Goal: Information Seeking & Learning: Compare options

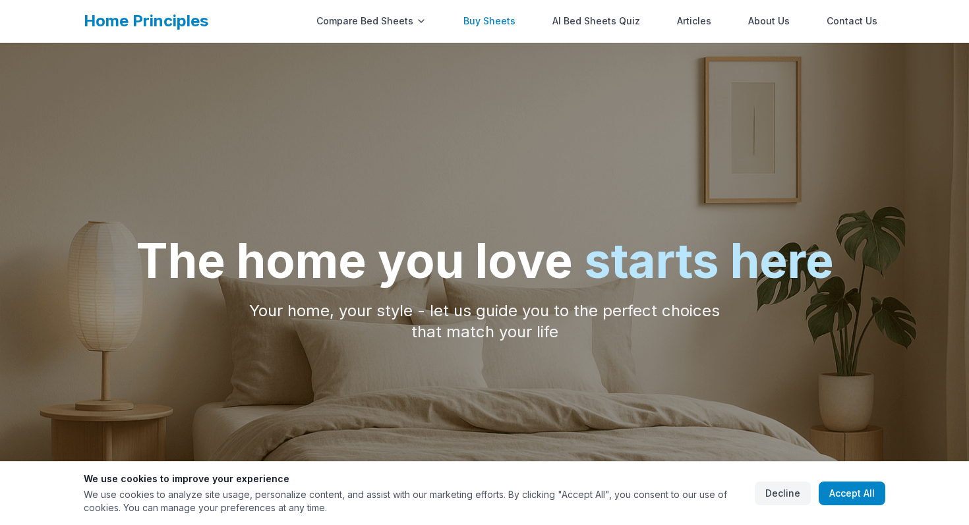
click at [499, 24] on link "Buy Sheets" at bounding box center [490, 21] width 68 height 26
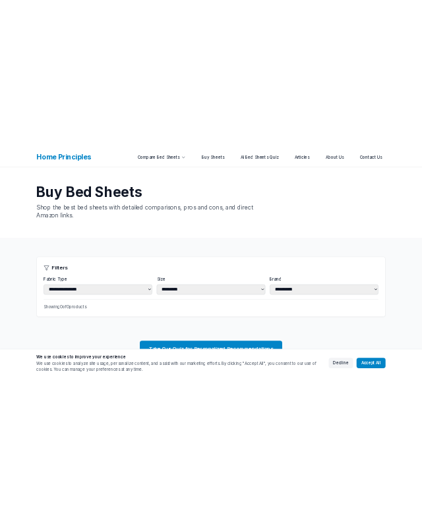
scroll to position [94, 0]
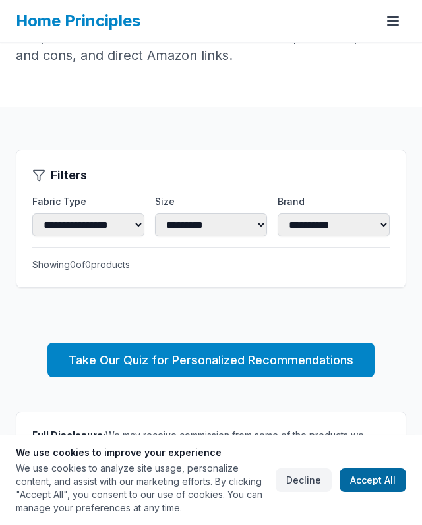
click at [372, 473] on button "Accept All" at bounding box center [373, 481] width 67 height 24
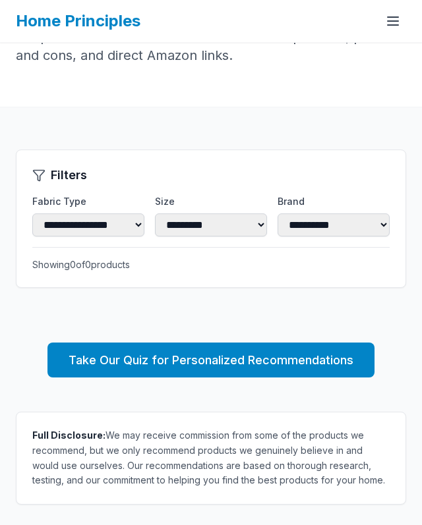
click at [114, 24] on link "Home Principles" at bounding box center [78, 20] width 125 height 19
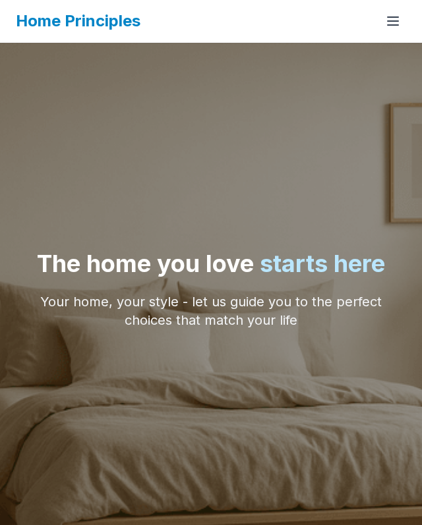
click at [113, 24] on link "Home Principles" at bounding box center [78, 20] width 125 height 19
click at [400, 26] on icon at bounding box center [393, 21] width 16 height 16
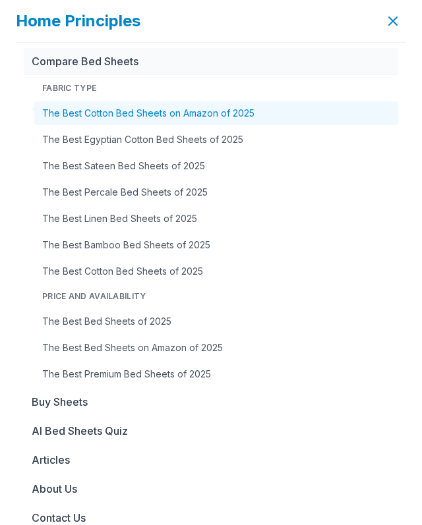
click at [252, 117] on link "The Best Cotton Bed Sheets on Amazon of 2025" at bounding box center [216, 114] width 364 height 24
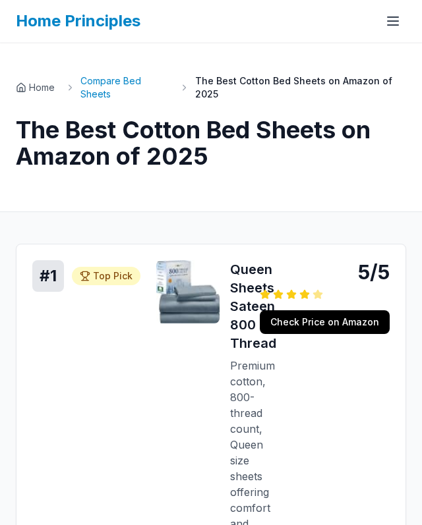
click at [114, 76] on link "Compare Bed Sheets" at bounding box center [124, 87] width 88 height 26
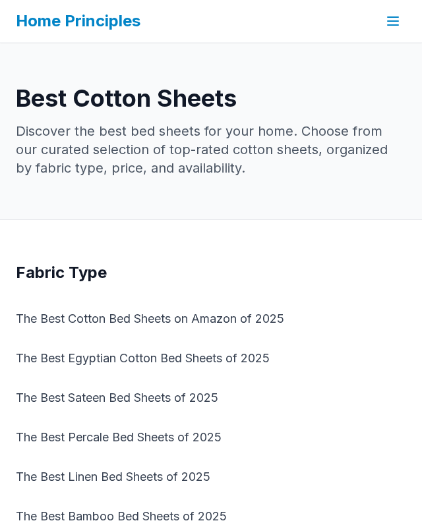
click at [390, 25] on icon at bounding box center [393, 25] width 11 height 0
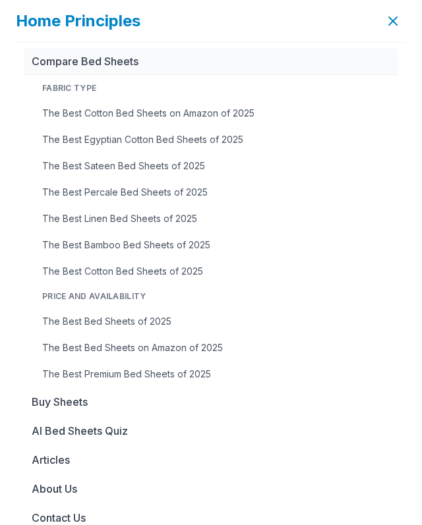
click at [30, 21] on link "Home Principles" at bounding box center [78, 20] width 125 height 19
click at [397, 25] on icon at bounding box center [393, 21] width 8 height 8
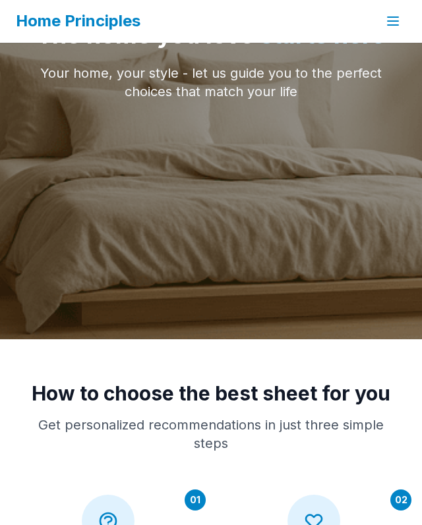
click at [401, 18] on button at bounding box center [393, 21] width 26 height 26
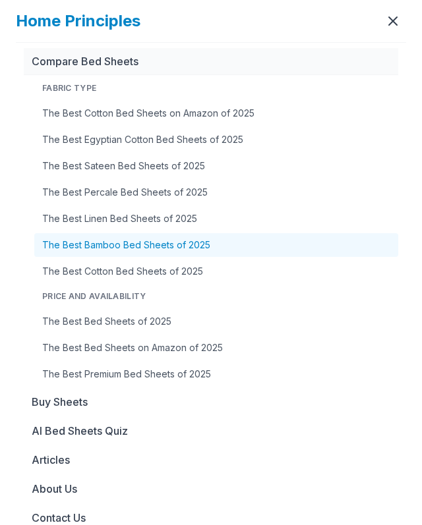
scroll to position [844, 0]
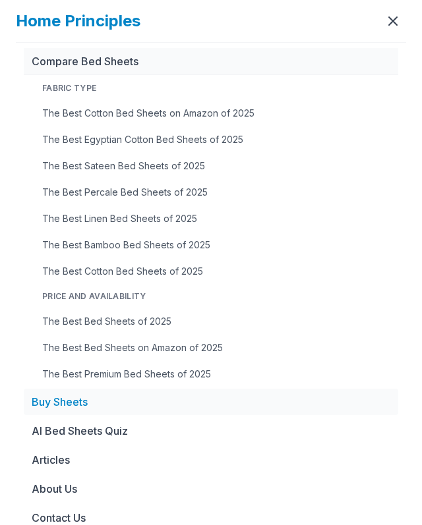
click at [66, 399] on link "Buy Sheets" at bounding box center [211, 402] width 374 height 26
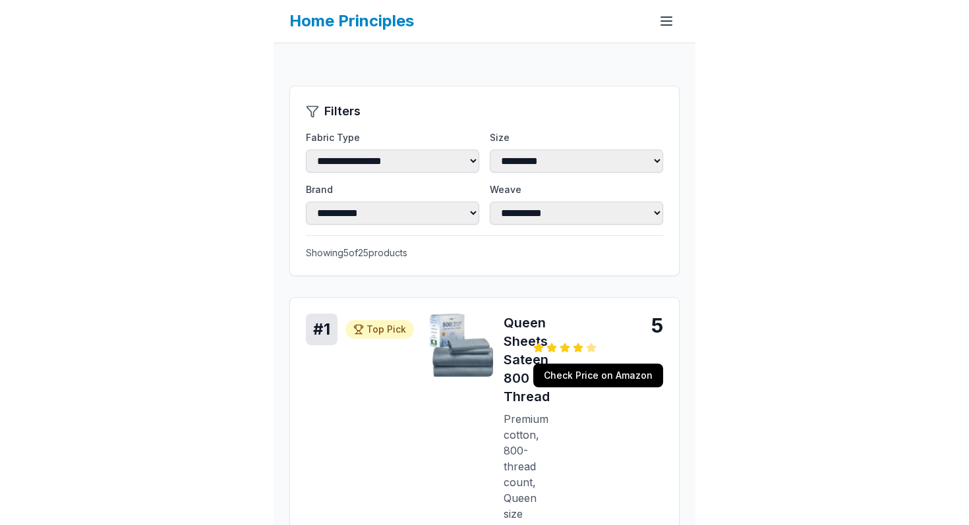
scroll to position [162, 0]
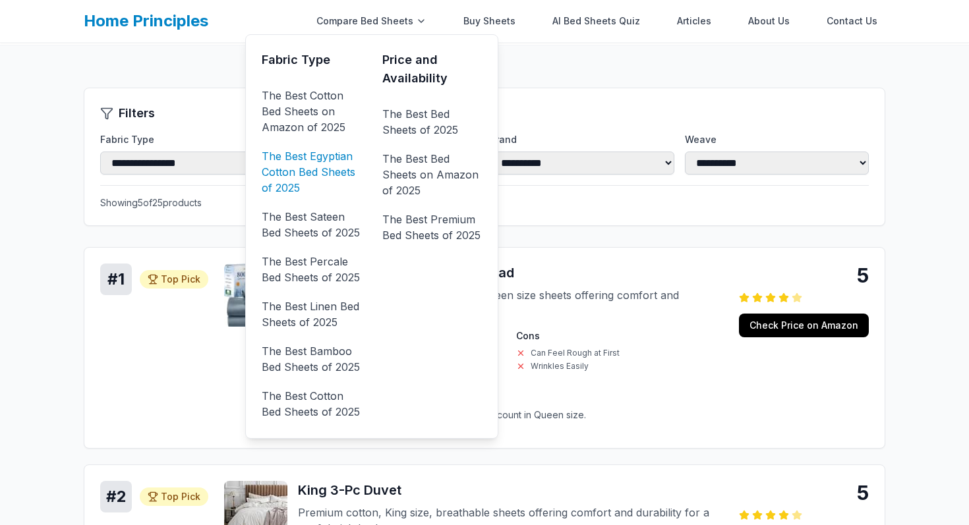
click at [320, 160] on link "The Best Egyptian Cotton Bed Sheets of 2025" at bounding box center [312, 172] width 100 height 53
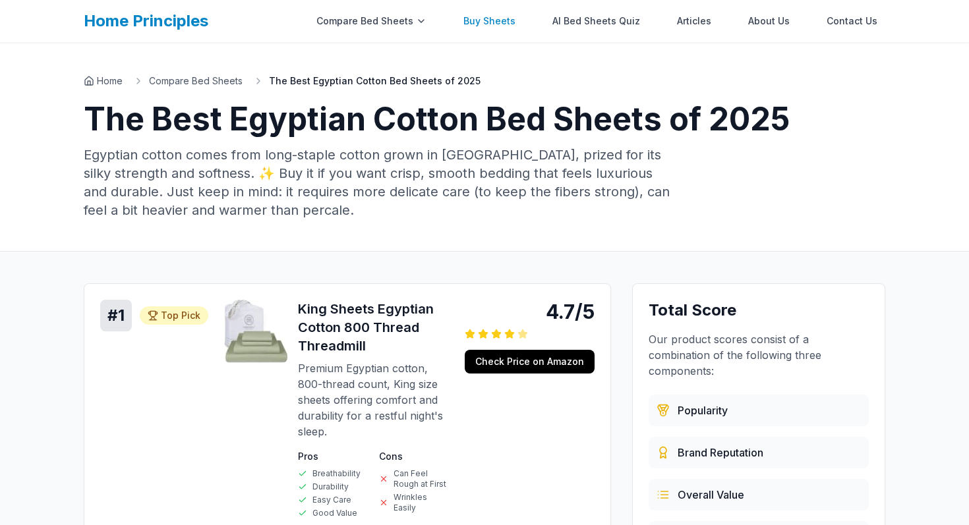
click at [421, 16] on link "Buy Sheets" at bounding box center [490, 21] width 68 height 26
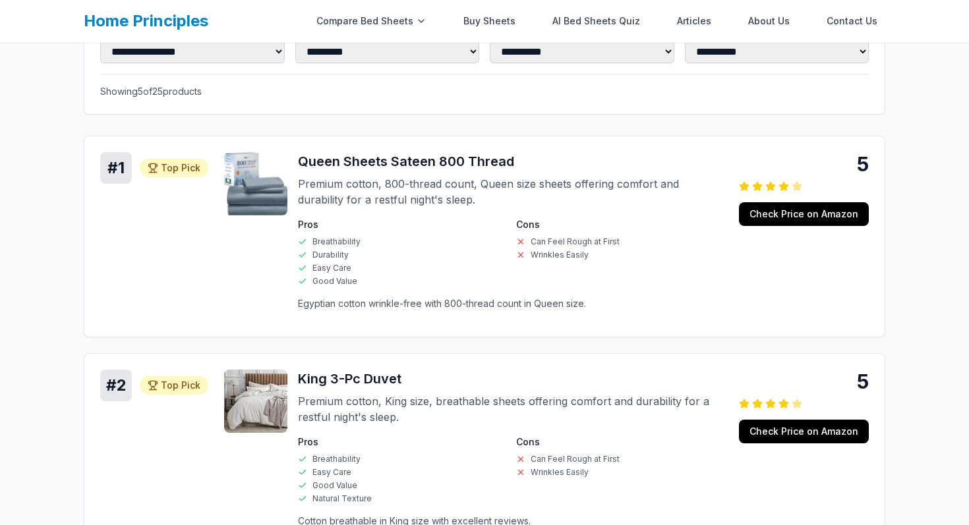
scroll to position [278, 0]
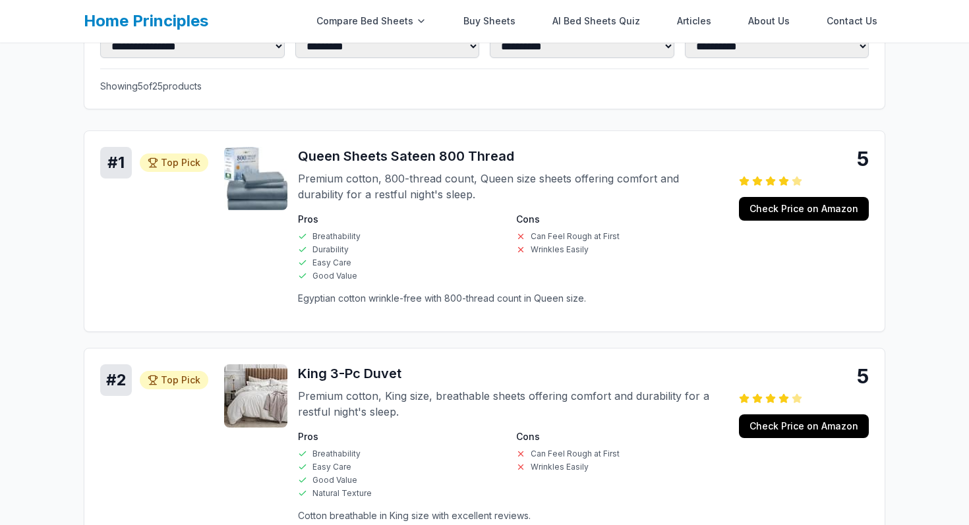
click at [378, 301] on p "Egyptian cotton wrinkle-free with 800-thread count in Queen size." at bounding box center [510, 298] width 425 height 13
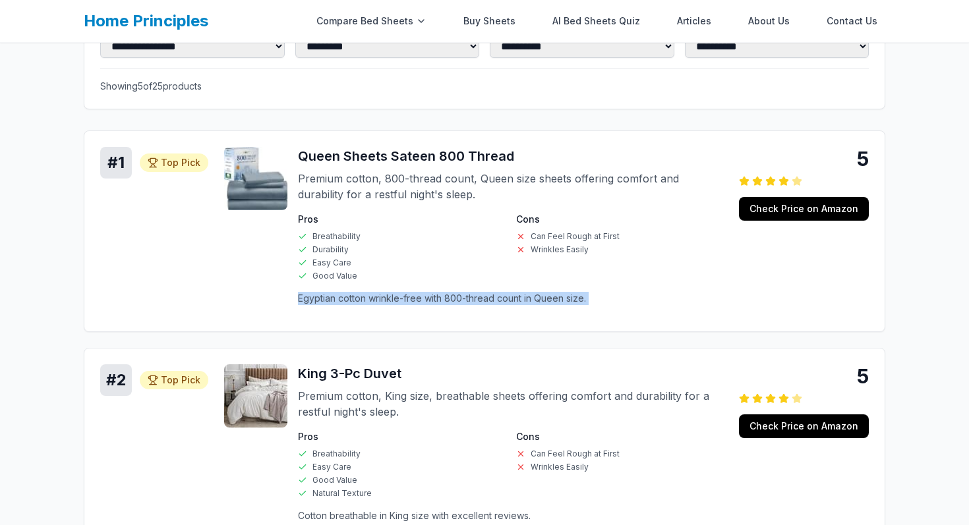
click at [378, 301] on p "Egyptian cotton wrinkle-free with 800-thread count in Queen size." at bounding box center [510, 298] width 425 height 13
copy p "Egyptian cotton wrinkle-free with 800-thread count in Queen size."
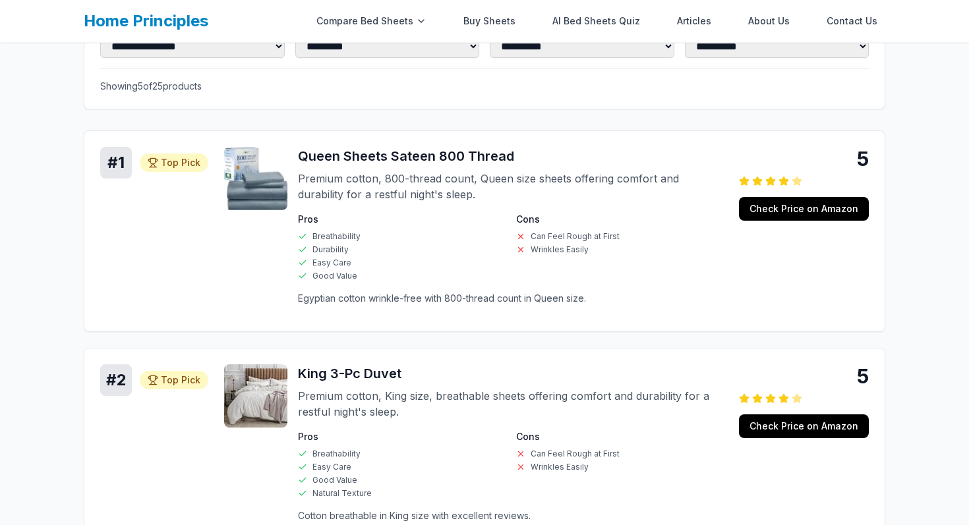
click at [421, 301] on p "Egyptian cotton wrinkle-free with 800-thread count in Queen size." at bounding box center [510, 298] width 425 height 13
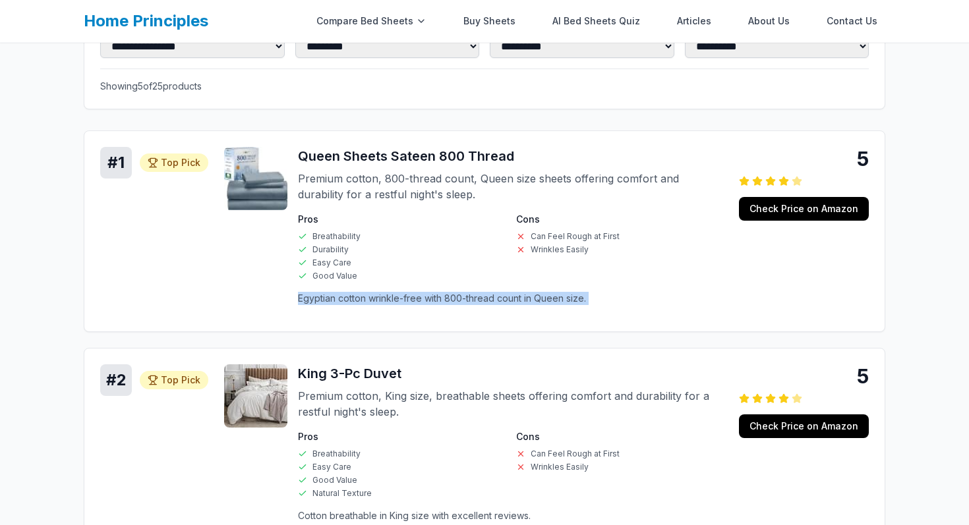
click at [421, 301] on p "Egyptian cotton wrinkle-free with 800-thread count in Queen size." at bounding box center [510, 298] width 425 height 13
copy p "Egyptian cotton wrinkle-free with 800-thread count in Queen size."
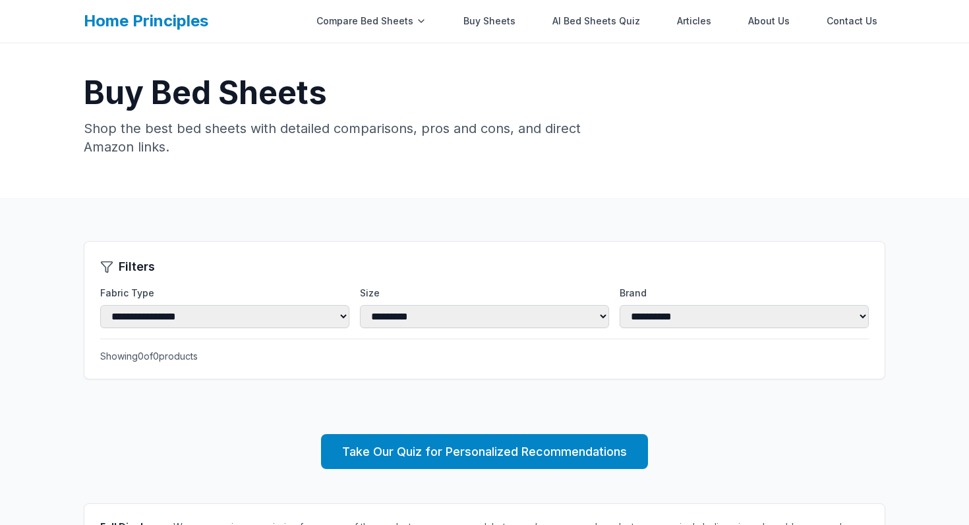
scroll to position [9, 0]
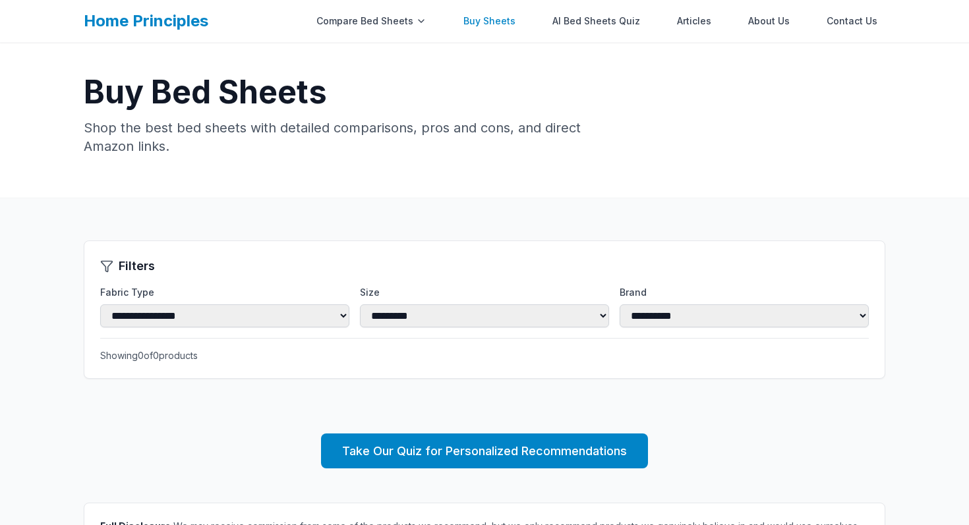
click at [516, 17] on link "Buy Sheets" at bounding box center [490, 21] width 68 height 26
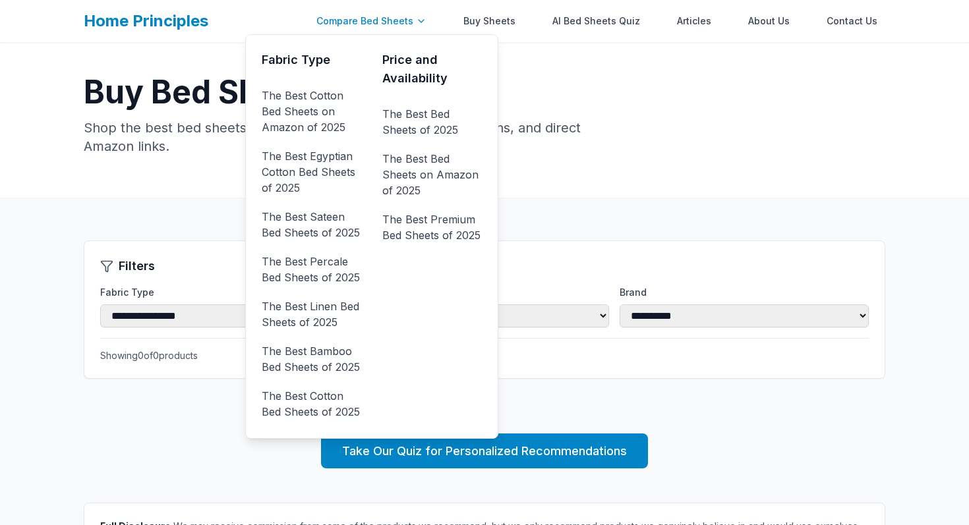
click at [374, 16] on div "Compare Bed Sheets" at bounding box center [372, 21] width 126 height 26
click at [314, 127] on link "The Best Cotton Bed Sheets on Amazon of 2025" at bounding box center [312, 111] width 100 height 53
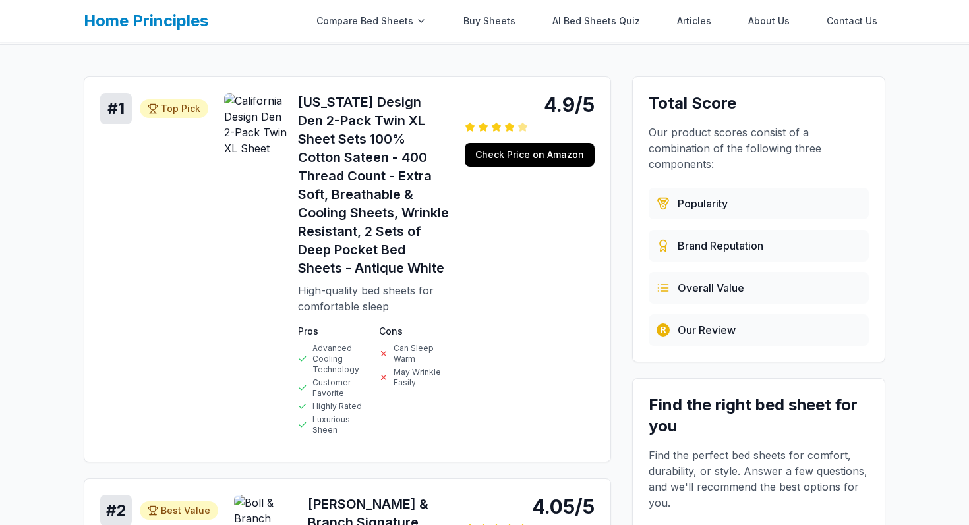
scroll to position [135, 0]
